Goal: Information Seeking & Learning: Find specific fact

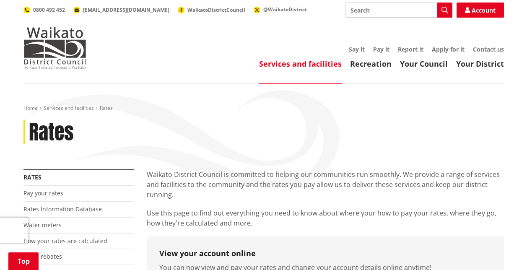
scroll to position [168, 0]
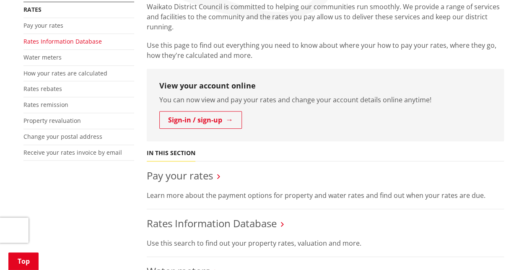
click at [78, 40] on link "Rates Information Database" at bounding box center [62, 41] width 78 height 8
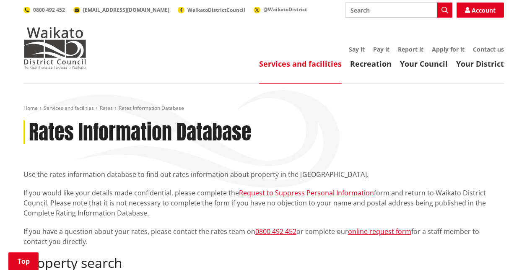
scroll to position [126, 0]
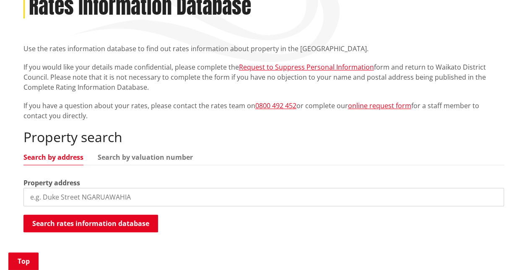
click at [101, 202] on input "search" at bounding box center [263, 197] width 480 height 18
paste input "3 Te Aonini Road, Turangi"
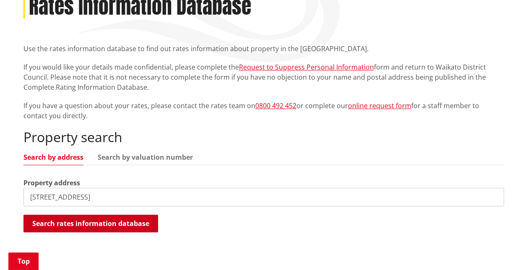
click at [136, 224] on button "Search rates information database" at bounding box center [90, 224] width 135 height 18
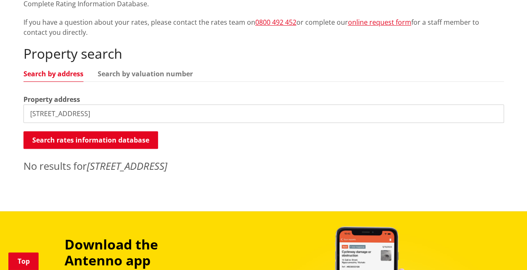
scroll to position [210, 0]
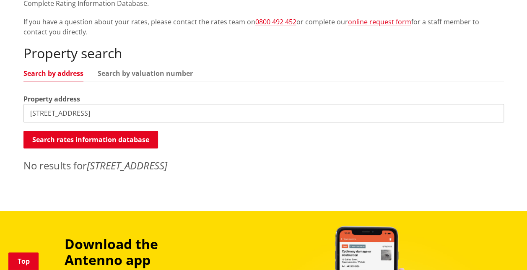
click at [127, 111] on input "3 Te Aonini Road, Turangi" at bounding box center [263, 113] width 480 height 18
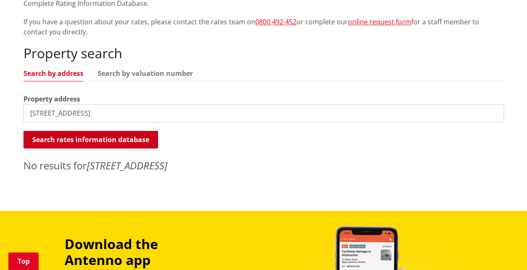
click at [116, 137] on button "Search rates information database" at bounding box center [90, 140] width 135 height 18
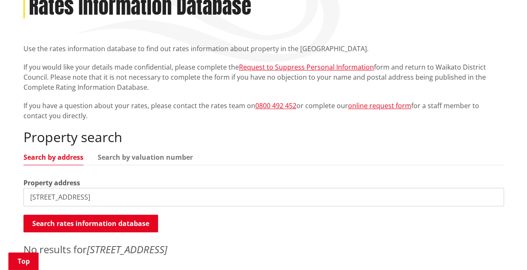
scroll to position [168, 0]
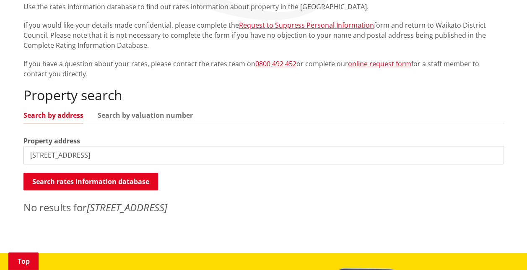
click at [107, 156] on input "3 Te Aonini Road" at bounding box center [263, 155] width 480 height 18
drag, startPoint x: 106, startPoint y: 154, endPoint x: 36, endPoint y: 156, distance: 70.0
click at [36, 156] on input "3 Te Aonini Road" at bounding box center [263, 155] width 480 height 18
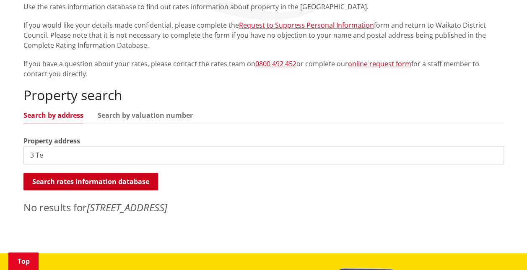
click at [53, 178] on button "Search rates information database" at bounding box center [90, 182] width 135 height 18
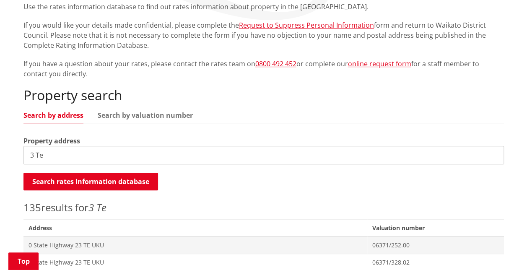
click at [64, 152] on input "3 Te" at bounding box center [263, 155] width 480 height 18
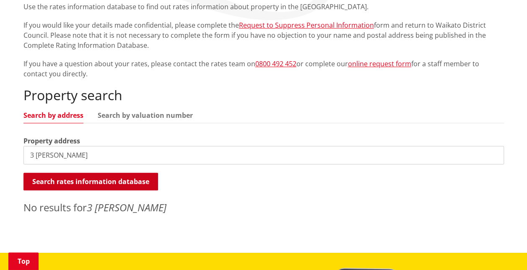
click at [94, 188] on button "Search rates information database" at bounding box center [90, 182] width 135 height 18
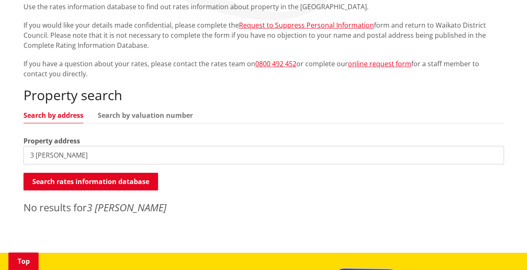
click at [36, 156] on input "3 Te Aonini" at bounding box center [263, 155] width 480 height 18
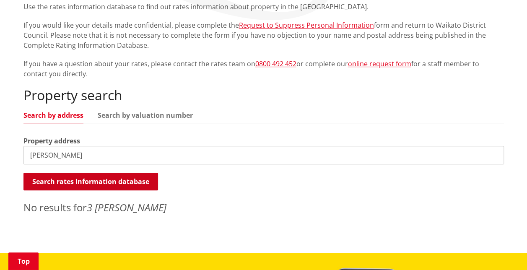
type input "Te Aonini"
click at [64, 184] on button "Search rates information database" at bounding box center [90, 182] width 135 height 18
click at [67, 181] on button "Search rates information database" at bounding box center [90, 182] width 135 height 18
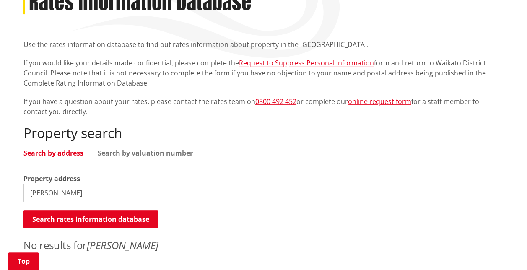
scroll to position [0, 0]
